Goal: Navigation & Orientation: Find specific page/section

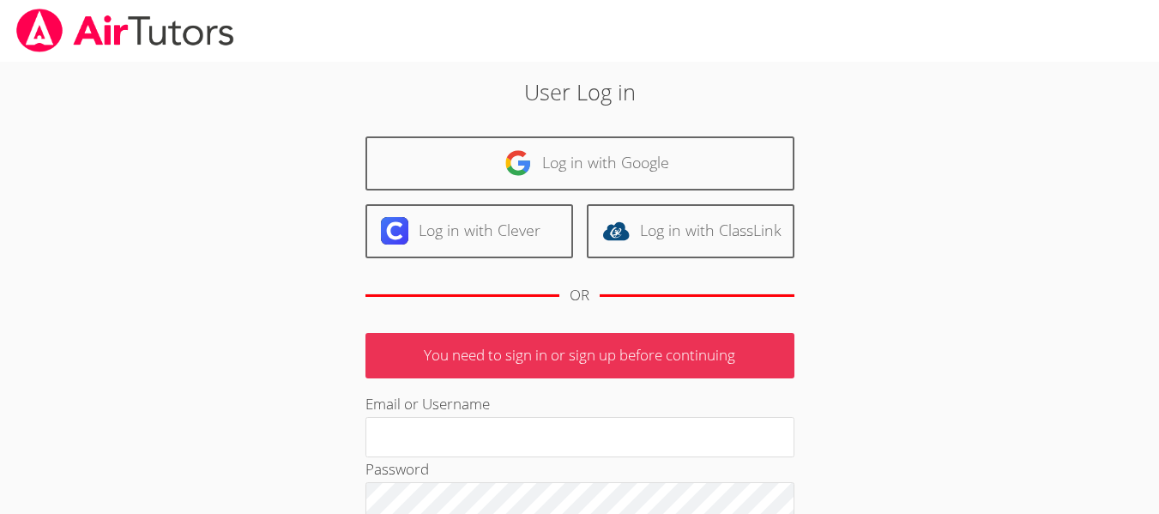
type input "[PERSON_NAME][EMAIL_ADDRESS][DOMAIN_NAME]"
click at [500, 124] on div "User Log in Log in with Google Log in with Clever Log in with ClassLink OR You …" at bounding box center [580, 396] width 626 height 641
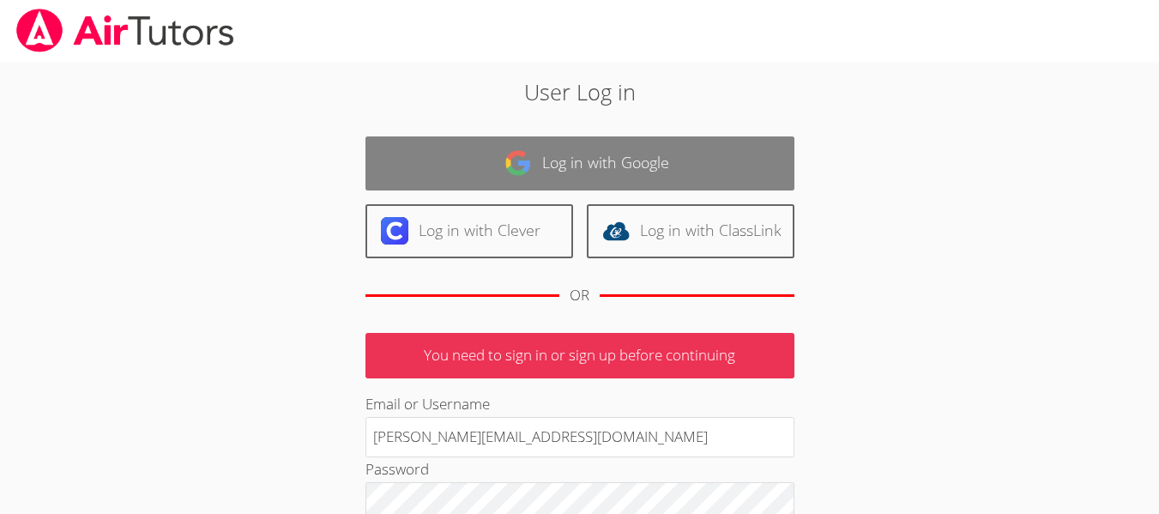
click at [507, 171] on img at bounding box center [518, 162] width 27 height 27
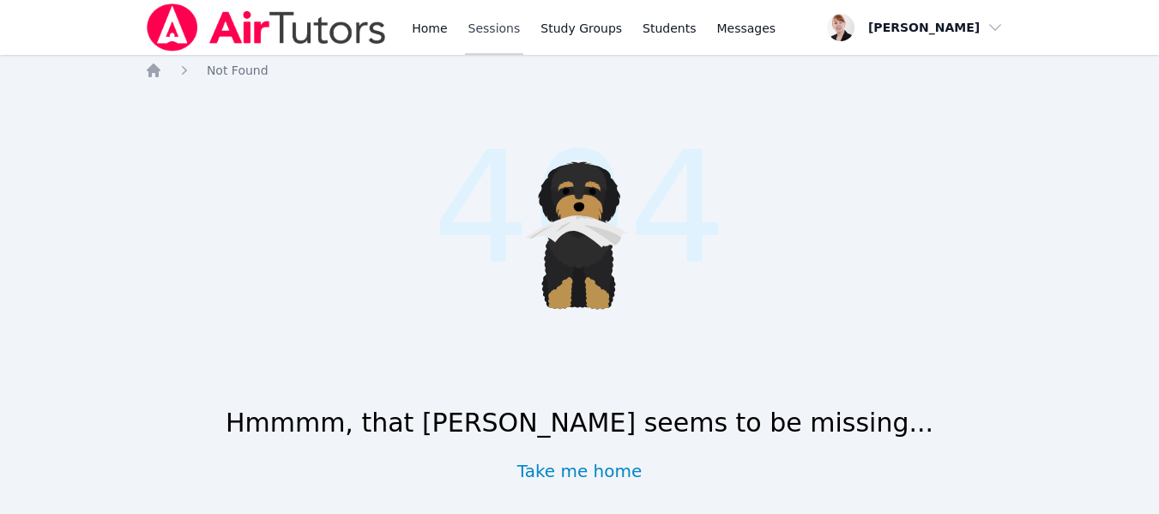
click at [503, 30] on link "Sessions" at bounding box center [494, 27] width 59 height 55
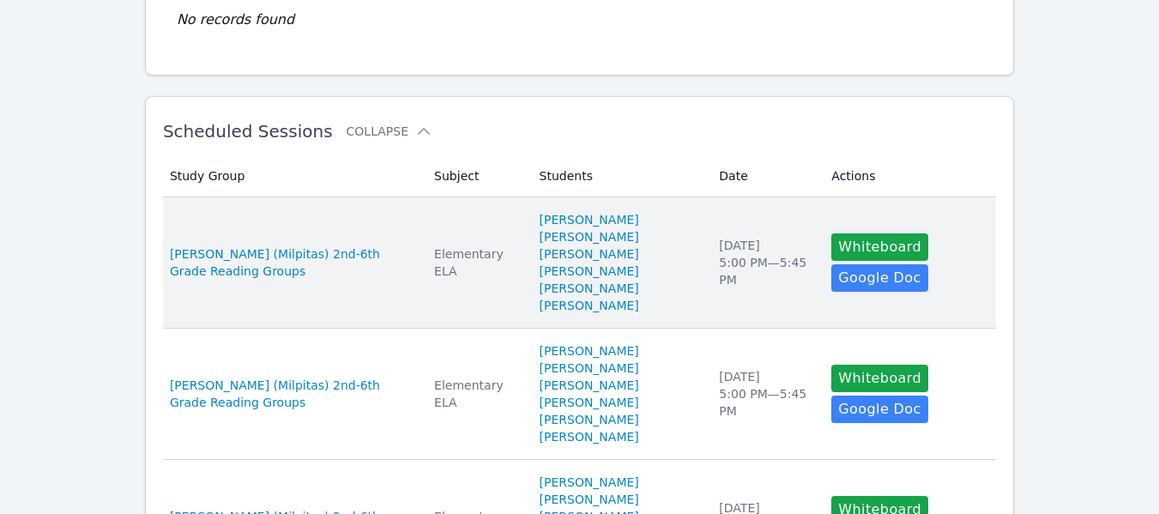
scroll to position [218, 0]
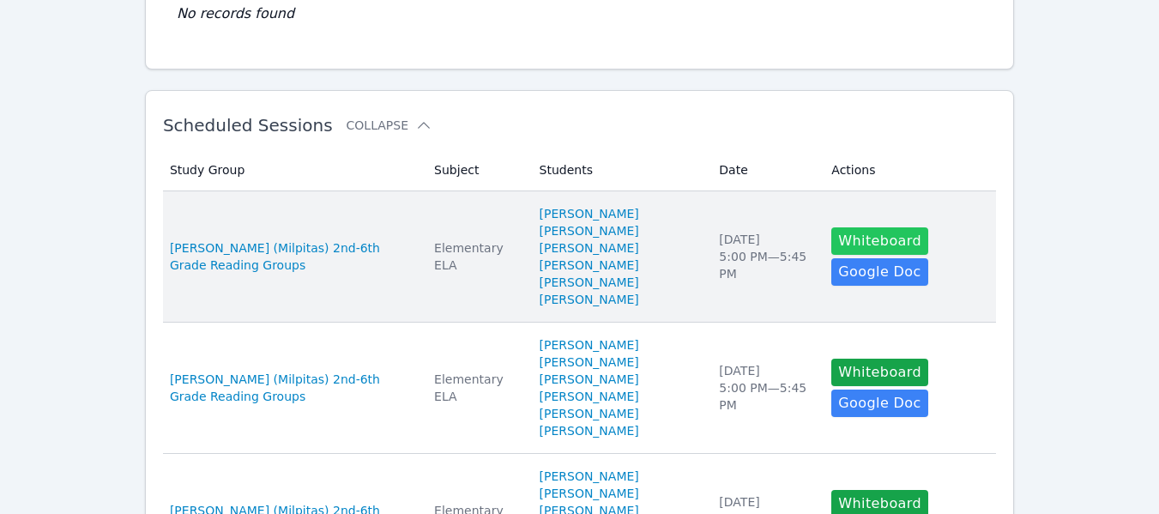
click at [862, 246] on button "Whiteboard" at bounding box center [879, 240] width 97 height 27
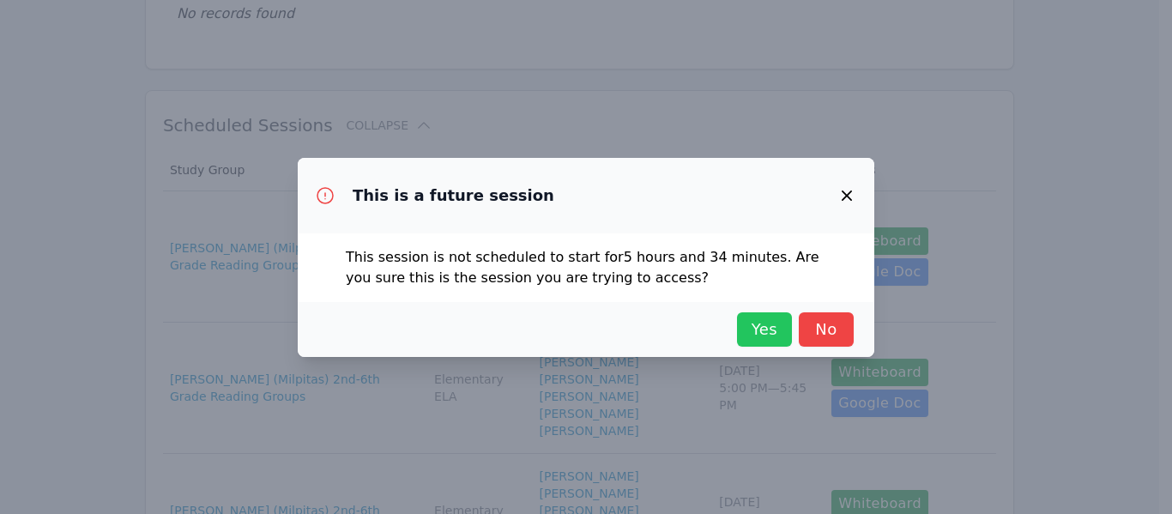
click at [750, 326] on span "Yes" at bounding box center [765, 329] width 38 height 24
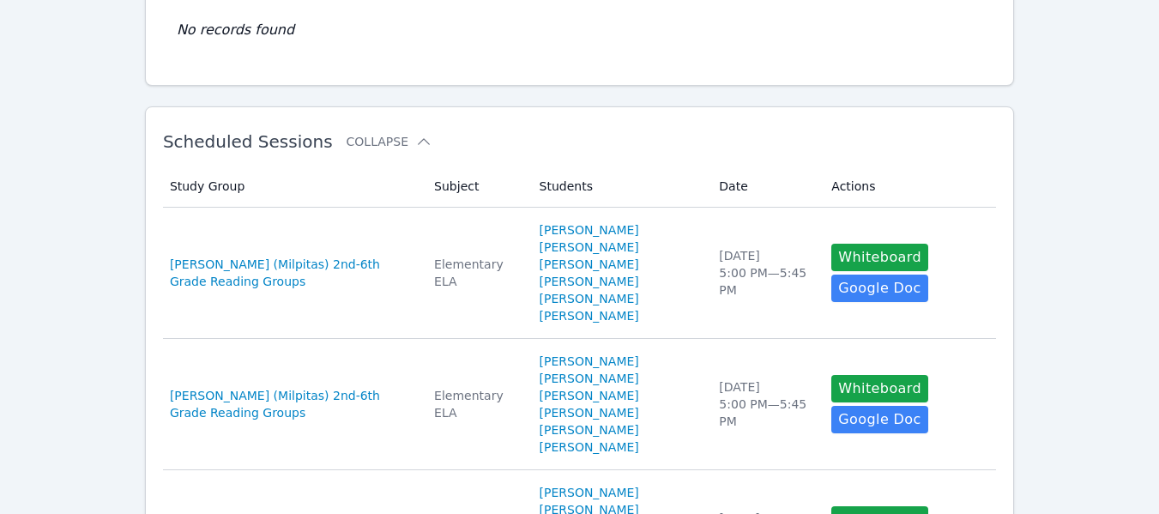
scroll to position [203, 0]
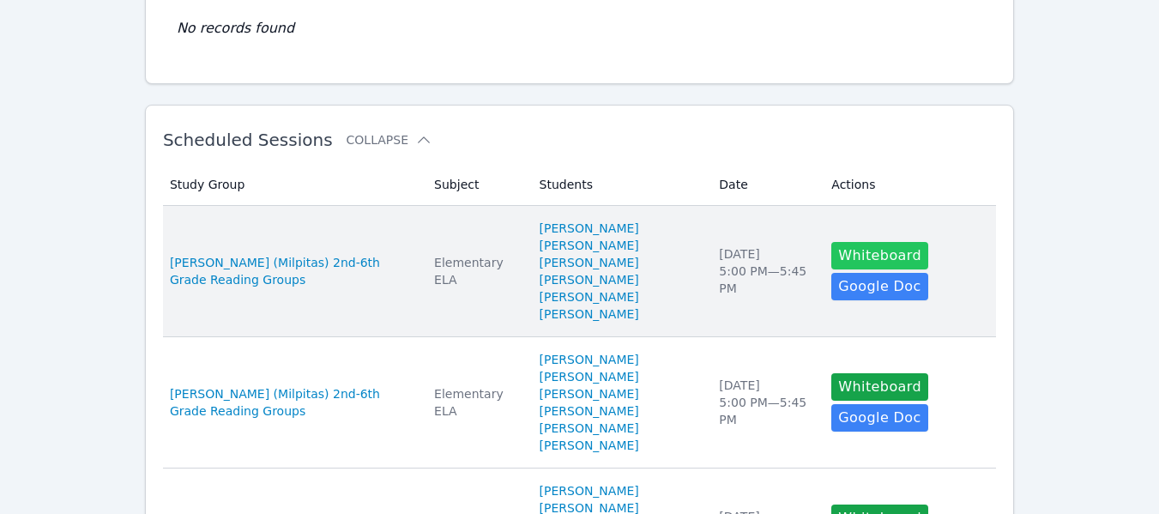
click at [898, 254] on button "Whiteboard" at bounding box center [879, 255] width 97 height 27
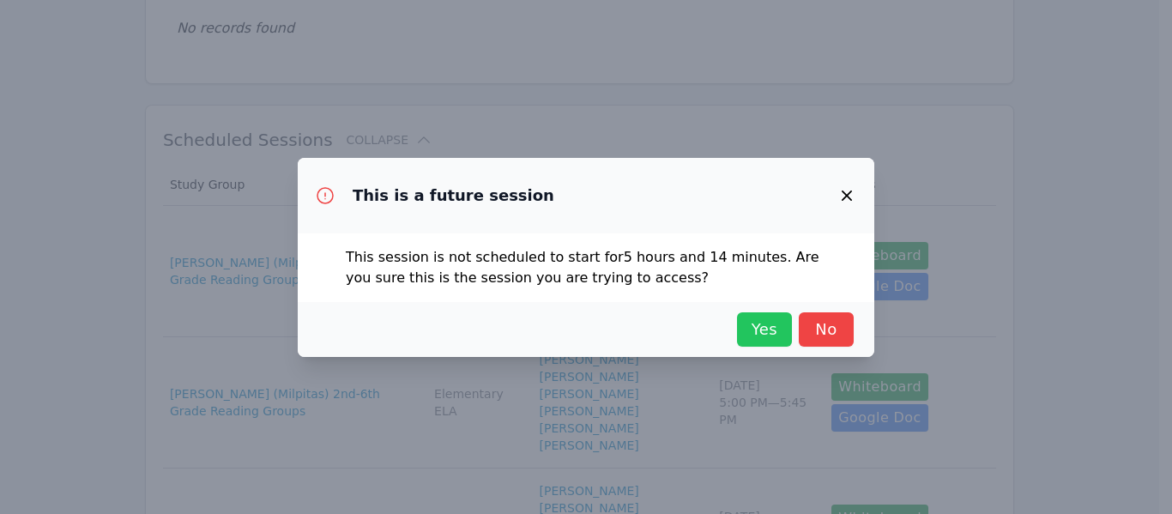
click at [764, 318] on span "Yes" at bounding box center [765, 329] width 38 height 24
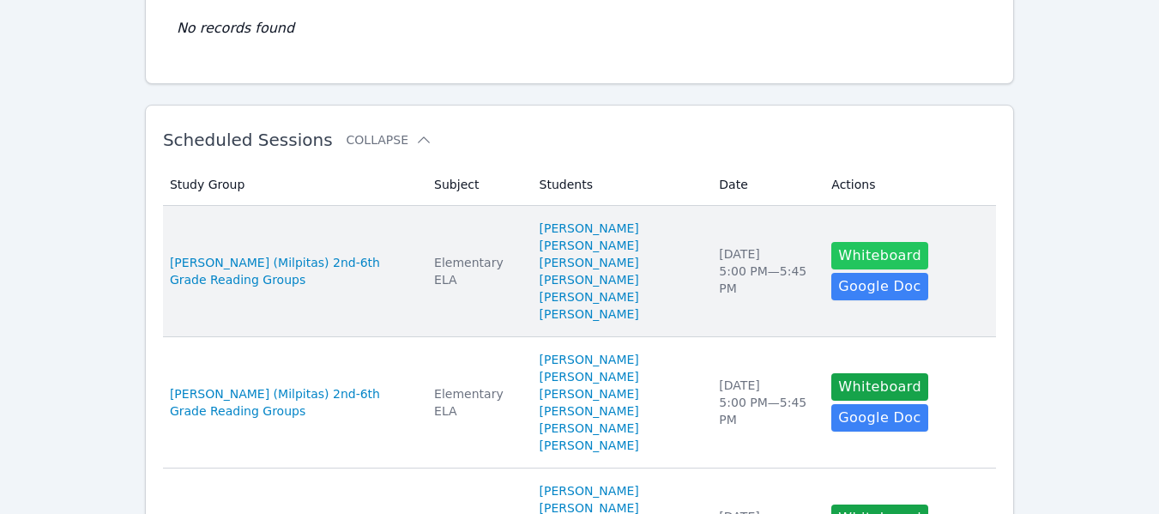
click at [848, 253] on button "Whiteboard" at bounding box center [879, 255] width 97 height 27
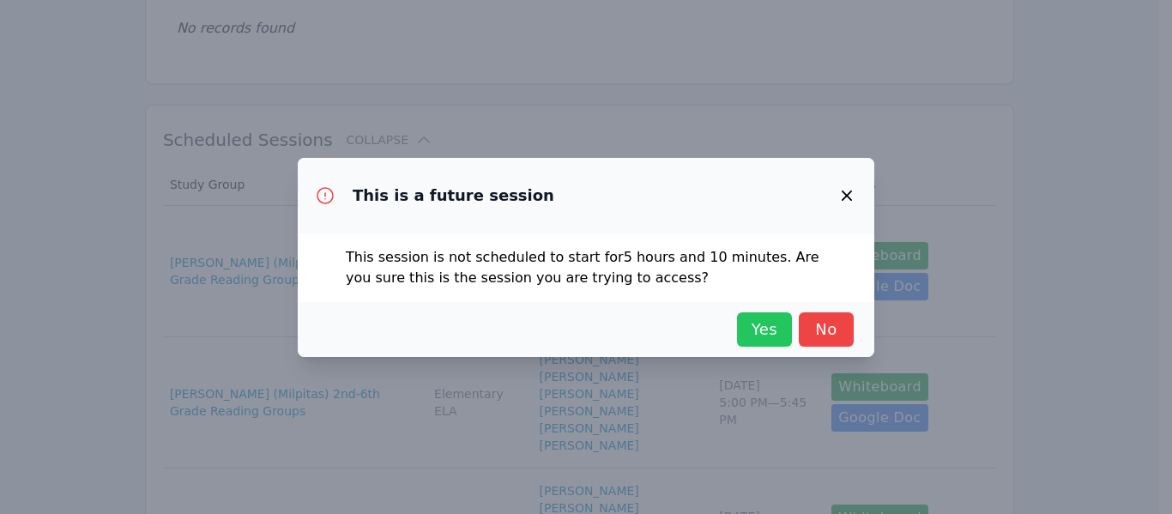
click at [763, 322] on span "Yes" at bounding box center [765, 329] width 38 height 24
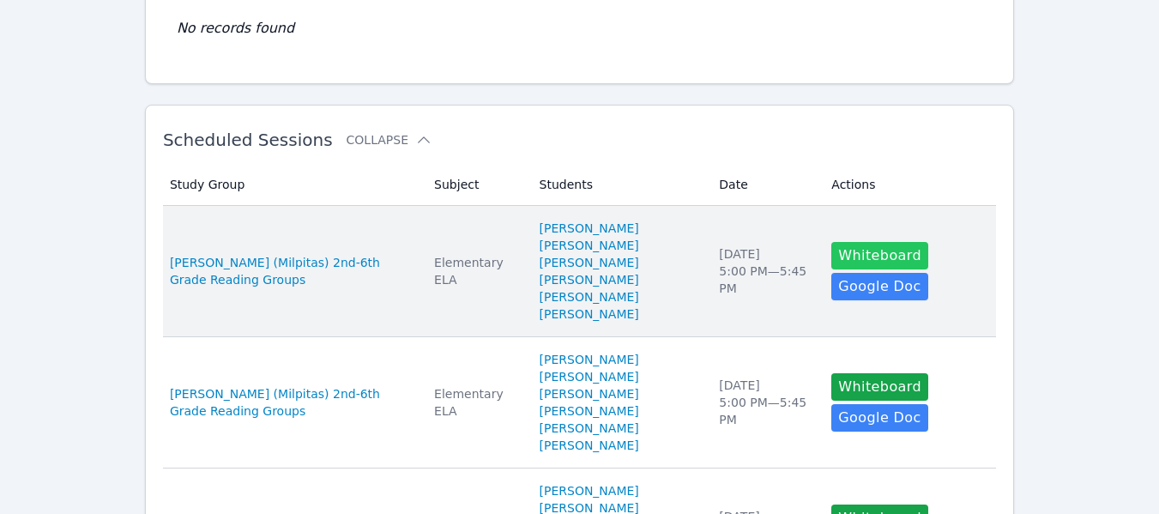
click at [842, 248] on button "Whiteboard" at bounding box center [879, 255] width 97 height 27
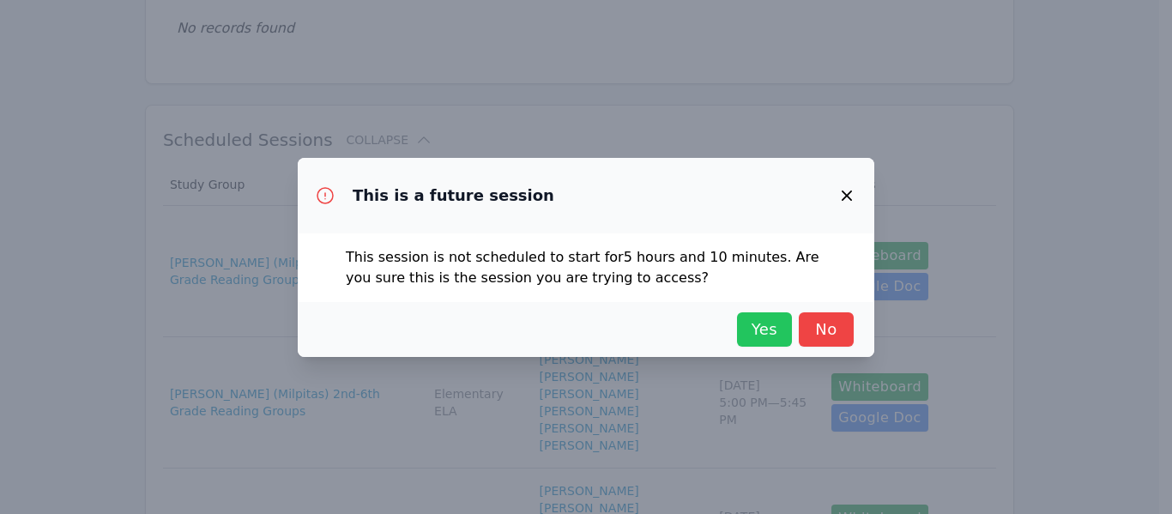
click at [764, 333] on span "Yes" at bounding box center [765, 329] width 38 height 24
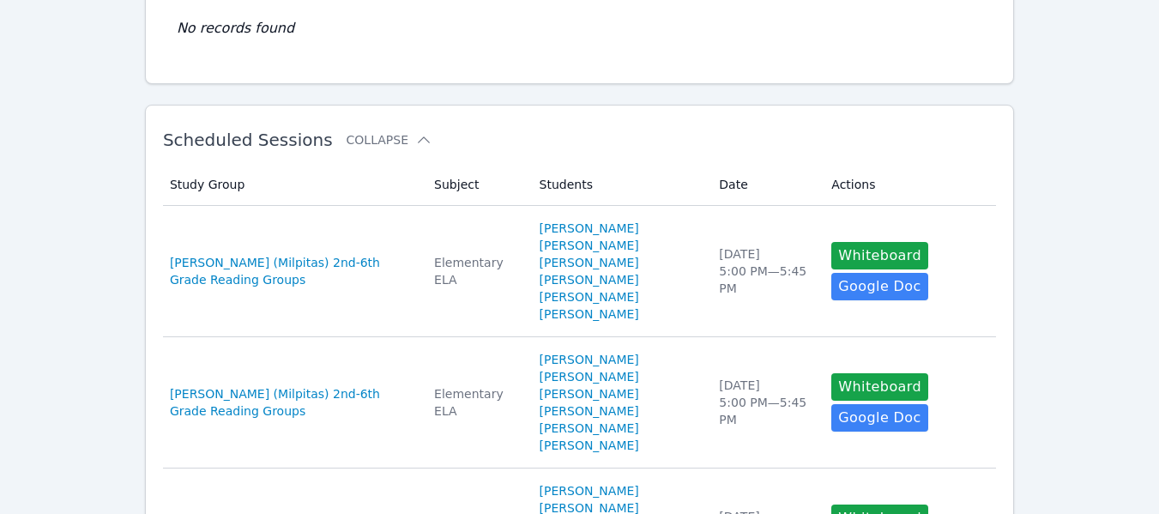
scroll to position [0, 0]
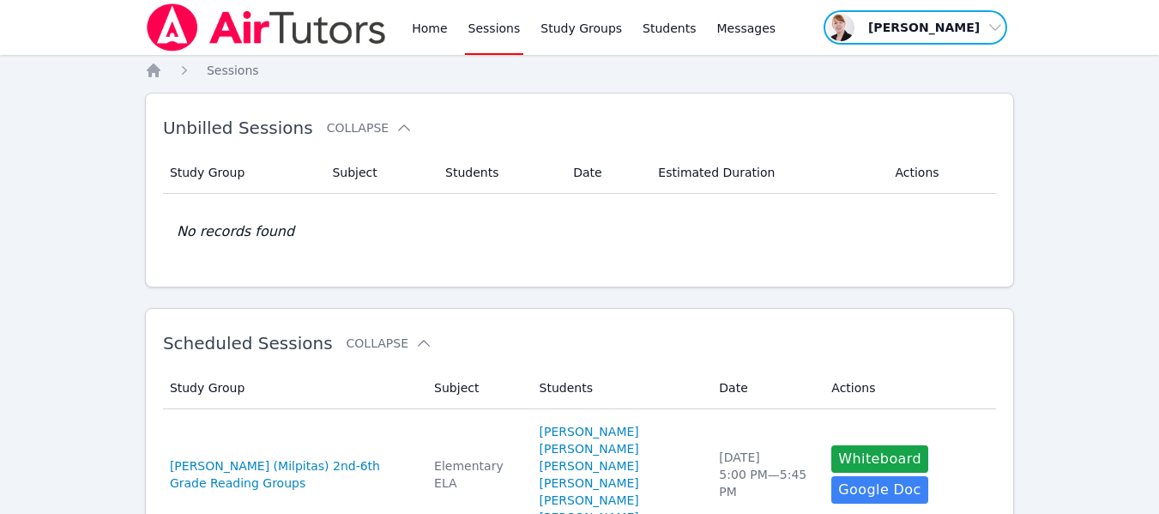
click at [999, 21] on span "button" at bounding box center [915, 28] width 187 height 38
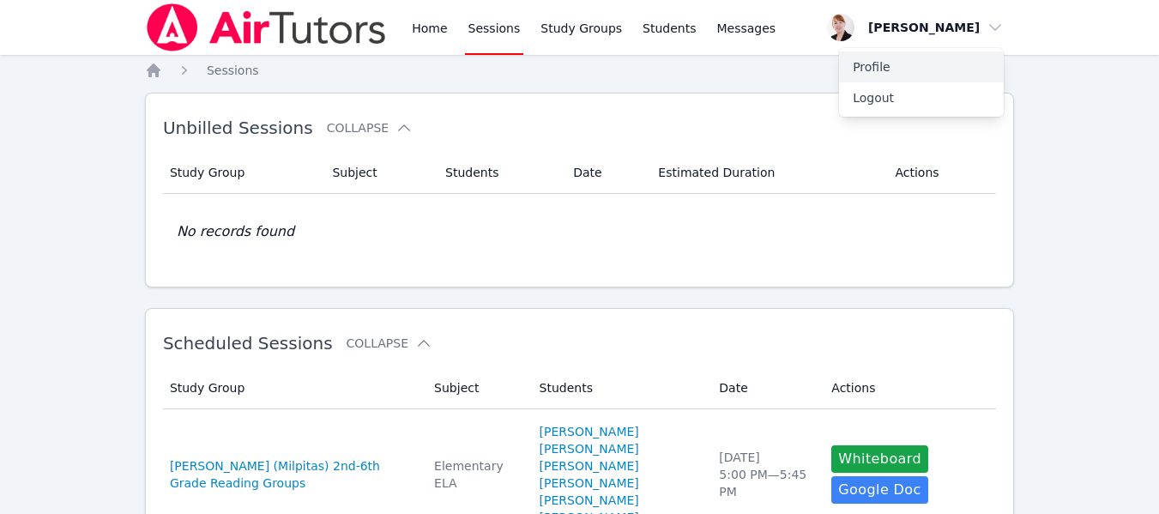
click at [884, 63] on link "Profile" at bounding box center [921, 66] width 165 height 31
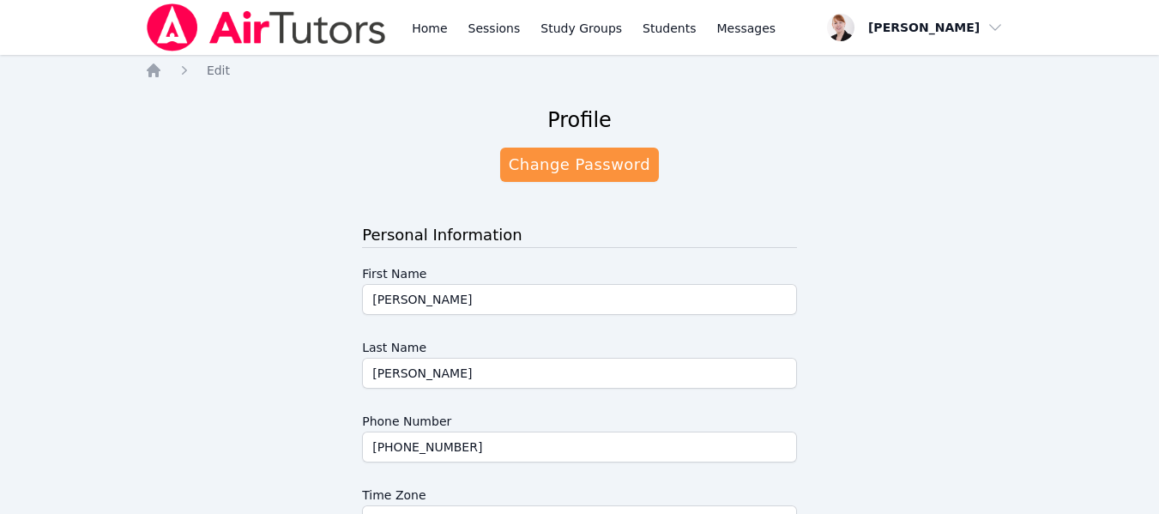
click at [519, 25] on div "Home Sessions Study Groups Students Messages" at bounding box center [593, 27] width 371 height 55
click at [573, 25] on link "Study Groups" at bounding box center [581, 27] width 88 height 55
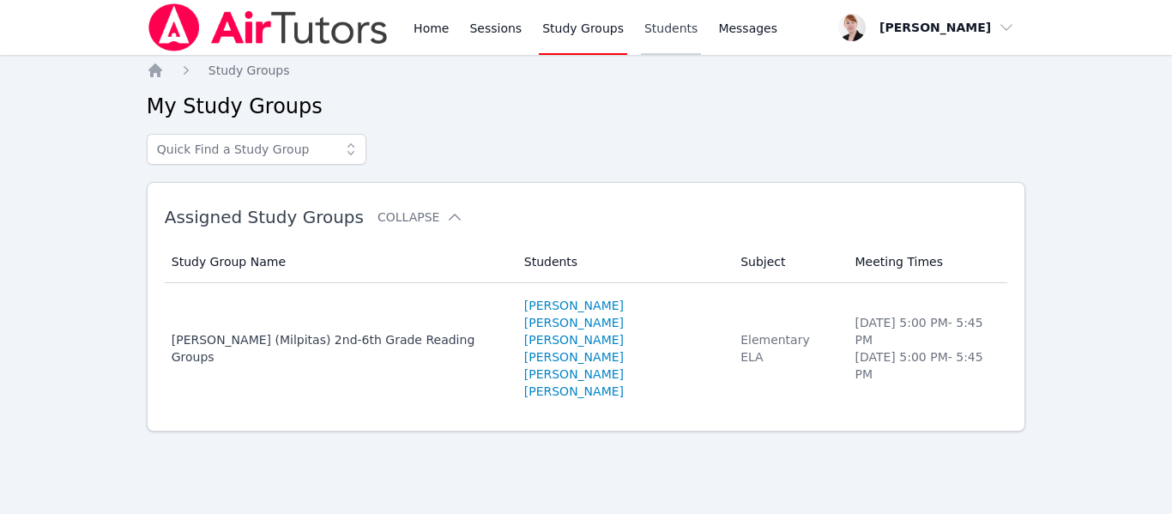
click at [663, 27] on link "Students" at bounding box center [671, 27] width 60 height 55
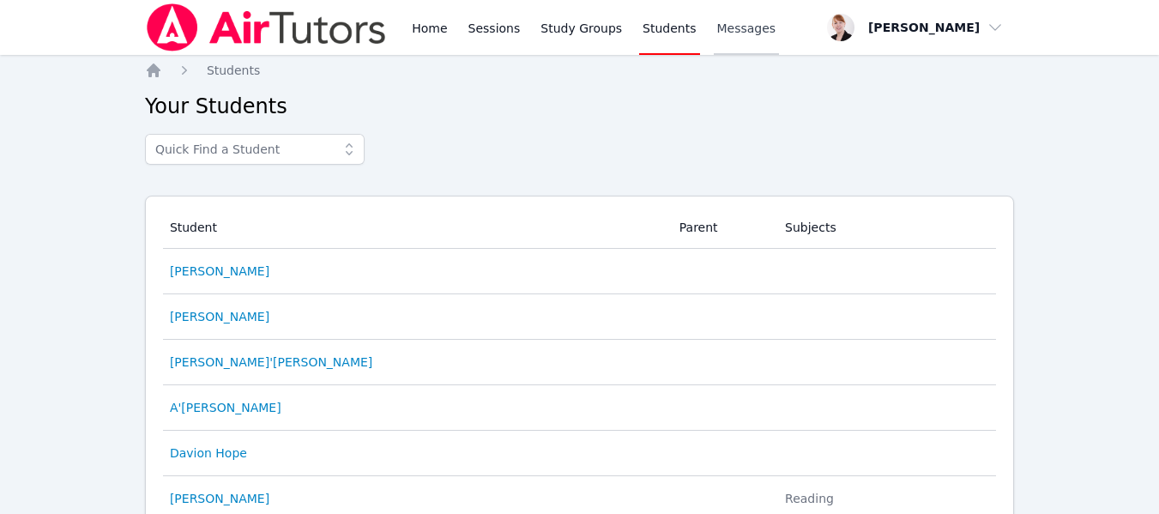
click at [717, 26] on span "Messages" at bounding box center [746, 28] width 59 height 17
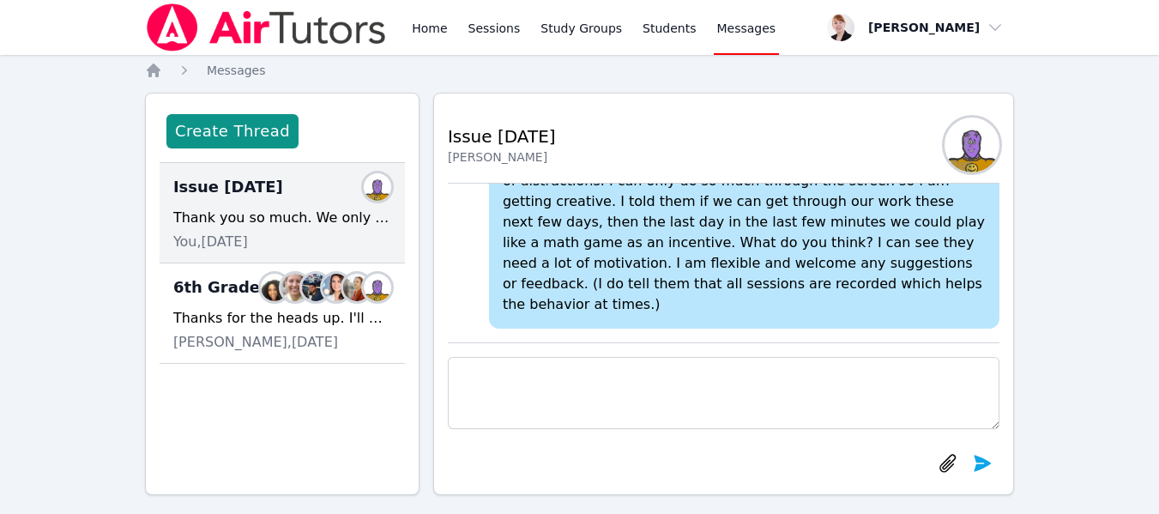
drag, startPoint x: 269, startPoint y: 208, endPoint x: 174, endPoint y: 249, distance: 103.8
click at [174, 249] on span "You, 5 months ago" at bounding box center [210, 242] width 75 height 21
click at [431, 35] on link "Home" at bounding box center [429, 27] width 42 height 55
